Goal: Task Accomplishment & Management: Manage account settings

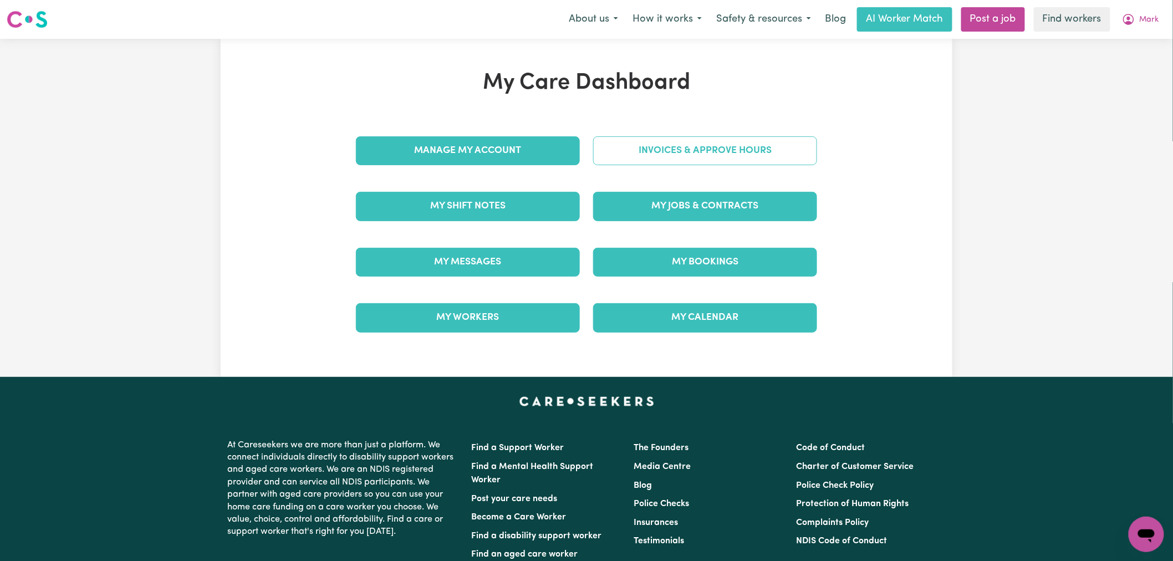
click at [713, 150] on link "Invoices & Approve Hours" at bounding box center [705, 150] width 224 height 29
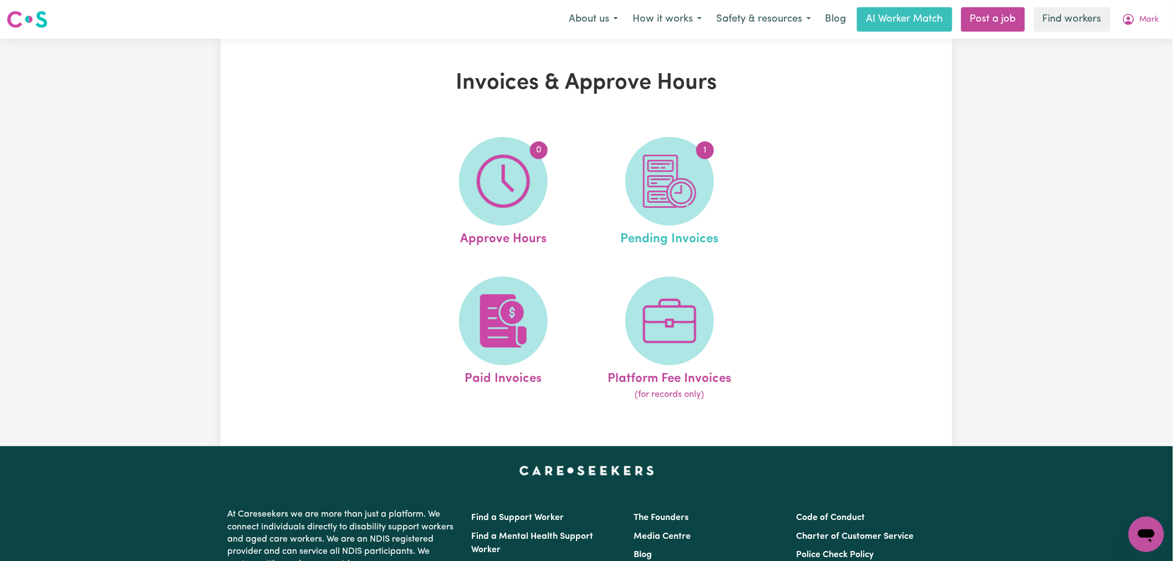
click at [700, 217] on link "1 Pending Invoices" at bounding box center [670, 193] width 160 height 112
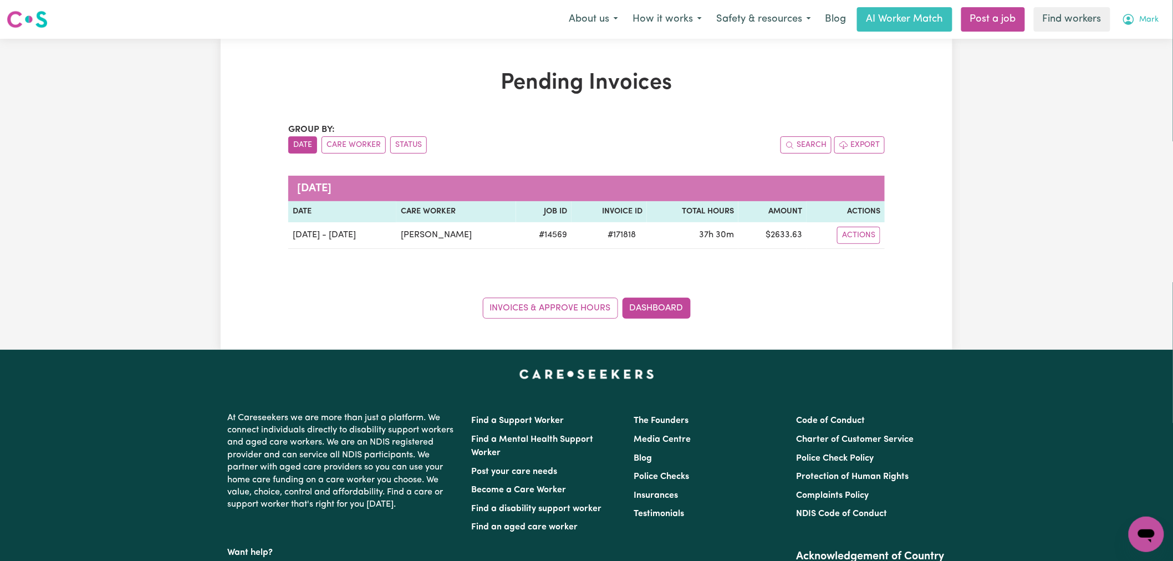
drag, startPoint x: 1140, startPoint y: 16, endPoint x: 1140, endPoint y: 28, distance: 12.8
click at [1140, 16] on span "Mark" at bounding box center [1149, 20] width 19 height 12
click at [1140, 58] on link "Logout" at bounding box center [1122, 63] width 88 height 21
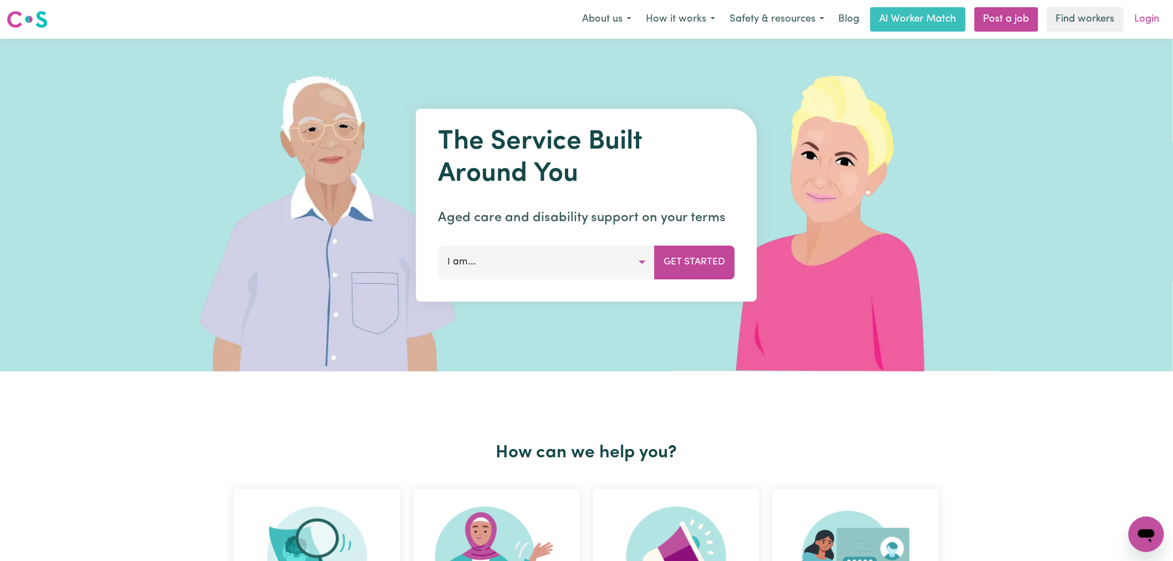
click at [1161, 15] on link "Login" at bounding box center [1147, 19] width 38 height 24
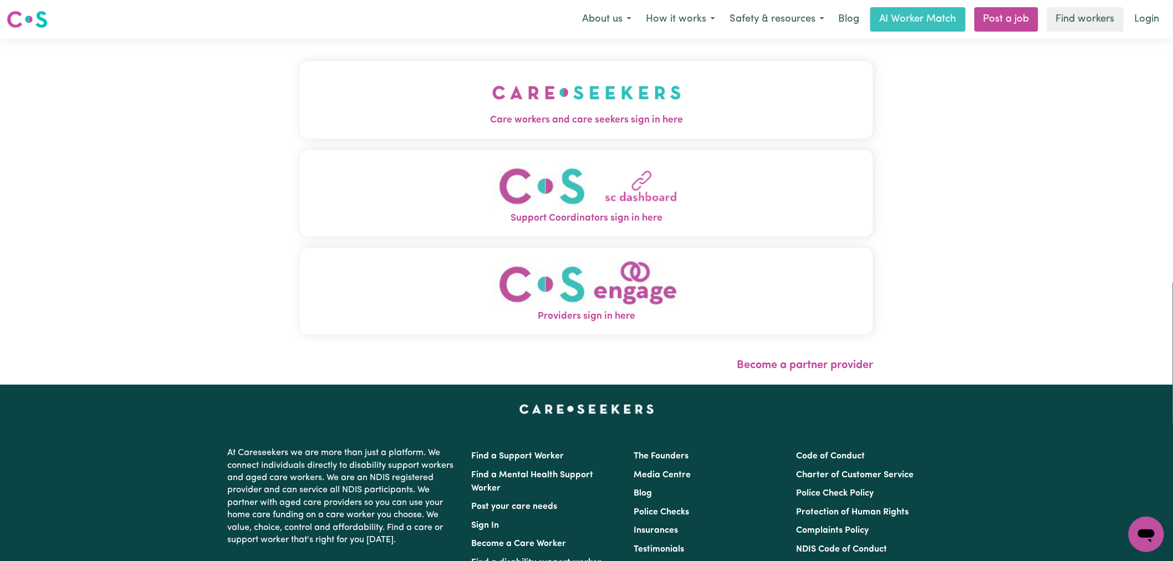
click at [417, 121] on span "Care workers and care seekers sign in here" at bounding box center [586, 120] width 573 height 14
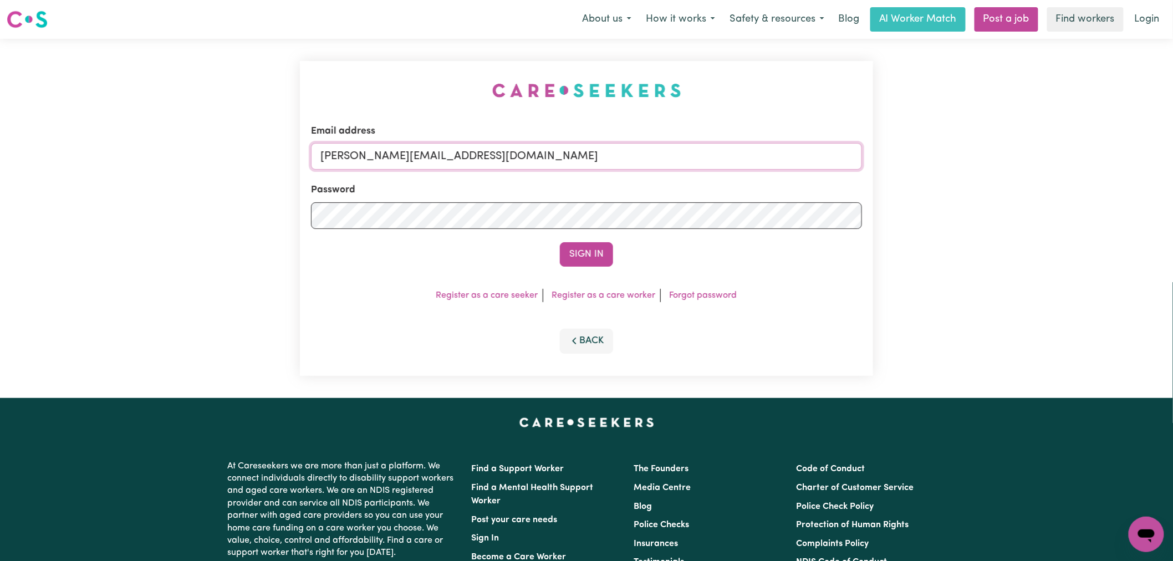
click at [583, 151] on input "[PERSON_NAME][EMAIL_ADDRESS][DOMAIN_NAME]" at bounding box center [586, 156] width 551 height 27
drag, startPoint x: 566, startPoint y: 162, endPoint x: 375, endPoint y: 162, distance: 190.7
click at [375, 162] on input "[EMAIL_ADDRESS][DOMAIN_NAME]" at bounding box center [586, 156] width 551 height 27
type input "[EMAIL_ADDRESS][DOMAIN_NAME]"
click at [560, 242] on button "Sign In" at bounding box center [586, 254] width 53 height 24
